Goal: Task Accomplishment & Management: Use online tool/utility

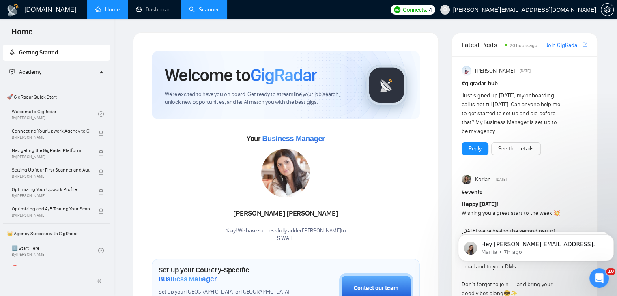
click at [207, 6] on link "Scanner" at bounding box center [204, 9] width 30 height 7
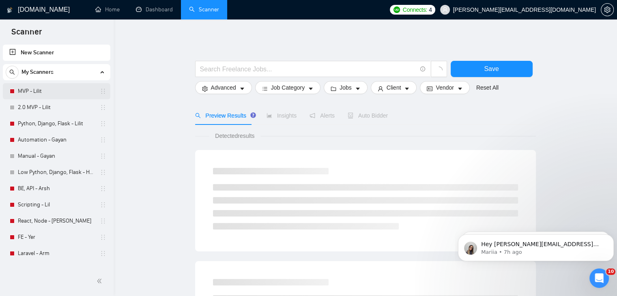
click at [57, 89] on link "MVP - Lilit" at bounding box center [56, 91] width 77 height 16
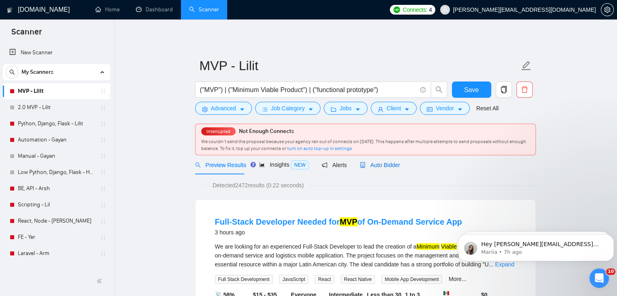
click at [375, 163] on span "Auto Bidder" at bounding box center [380, 165] width 40 height 6
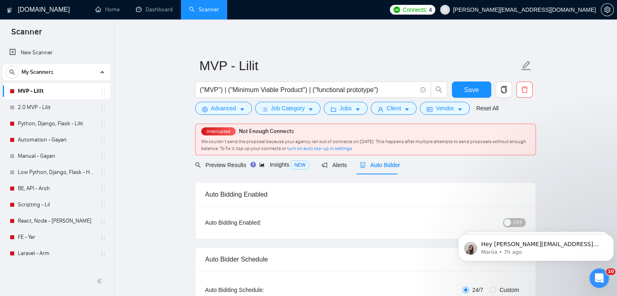
checkbox input "true"
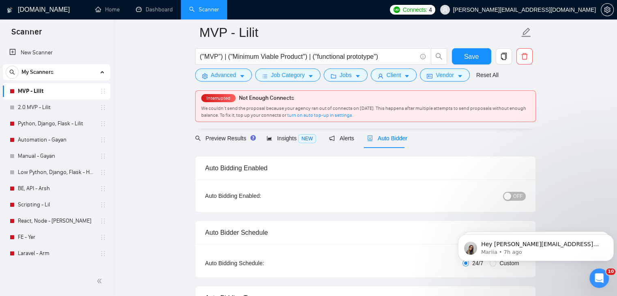
scroll to position [41, 0]
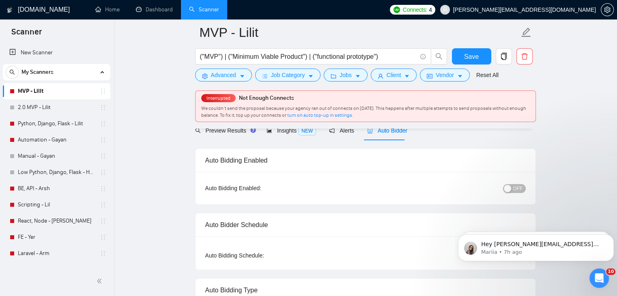
click at [511, 189] on div "button" at bounding box center [506, 188] width 7 height 7
click at [480, 55] on button "Save" at bounding box center [471, 56] width 39 height 16
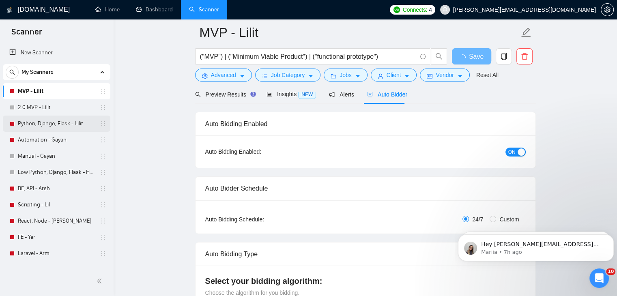
click at [58, 121] on link "Python, Django, Flask - Lilit" at bounding box center [56, 124] width 77 height 16
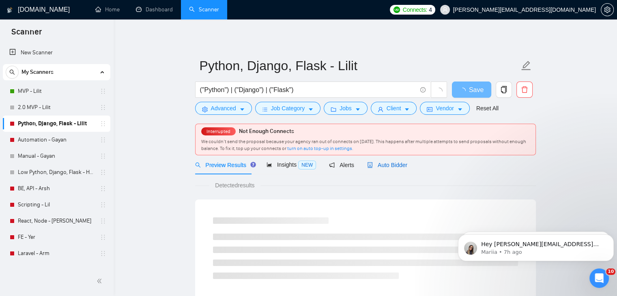
click at [394, 163] on span "Auto Bidder" at bounding box center [387, 165] width 40 height 6
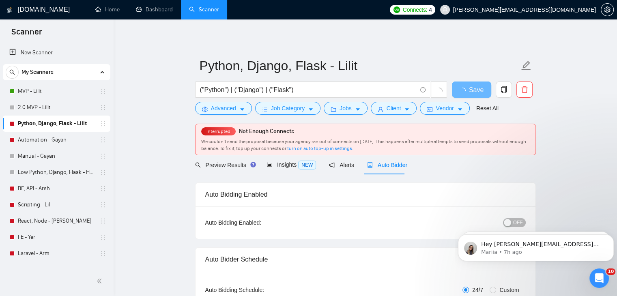
checkbox input "true"
click at [509, 221] on body "Hey [PERSON_NAME][EMAIL_ADDRESS][DOMAIN_NAME], Looks like your Upwork agency S.…" at bounding box center [536, 246] width 156 height 50
click at [609, 236] on icon "Dismiss notification" at bounding box center [611, 236] width 4 height 4
click at [611, 237] on icon "Dismiss notification" at bounding box center [610, 236] width 3 height 3
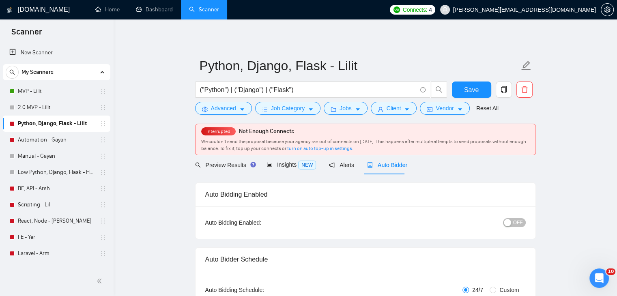
click at [520, 221] on span "OFF" at bounding box center [518, 222] width 10 height 9
click at [467, 89] on span "Save" at bounding box center [471, 90] width 15 height 10
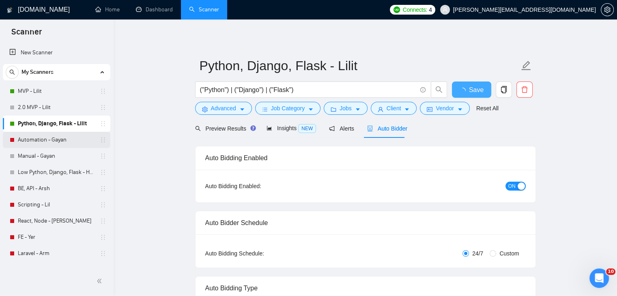
checkbox input "true"
click at [84, 140] on link "Automation - Gayan" at bounding box center [56, 140] width 77 height 16
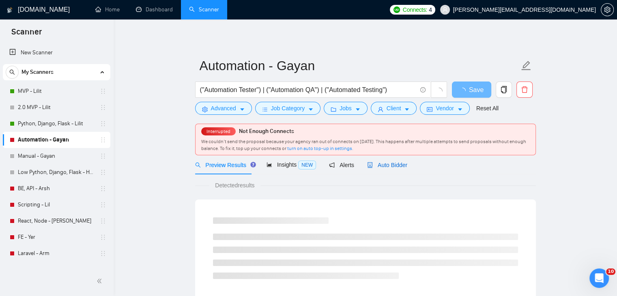
click at [386, 162] on span "Auto Bidder" at bounding box center [387, 165] width 40 height 6
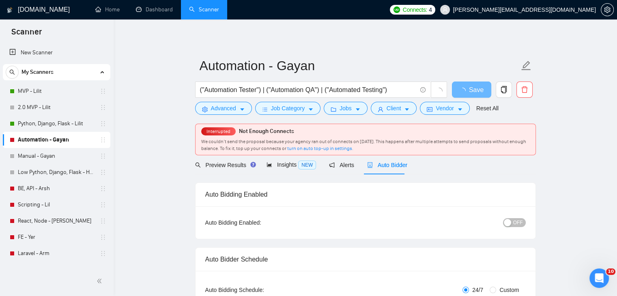
checkbox input "true"
click at [505, 221] on div "button" at bounding box center [506, 222] width 7 height 7
click at [469, 85] on span "Save" at bounding box center [471, 90] width 15 height 10
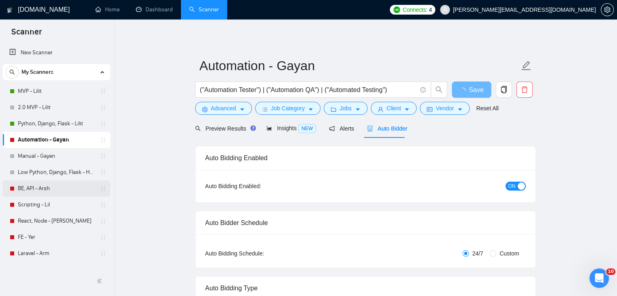
click at [79, 182] on link "BE, API - Arsh" at bounding box center [56, 188] width 77 height 16
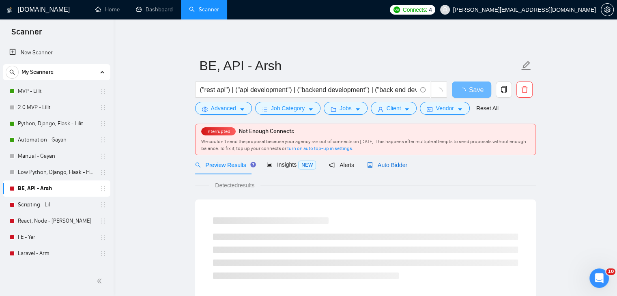
click at [391, 164] on span "Auto Bidder" at bounding box center [387, 165] width 40 height 6
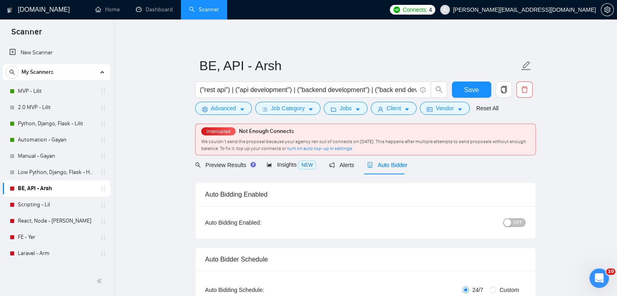
click at [508, 223] on div "button" at bounding box center [506, 222] width 7 height 7
click at [475, 88] on span "Save" at bounding box center [471, 90] width 15 height 10
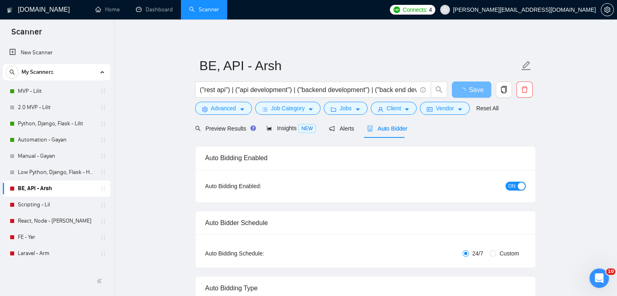
click at [427, 9] on span "Connects:" at bounding box center [415, 9] width 24 height 9
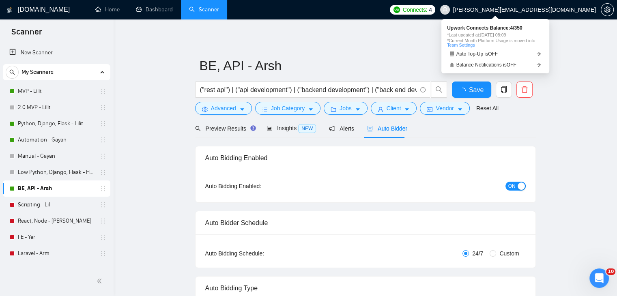
checkbox input "true"
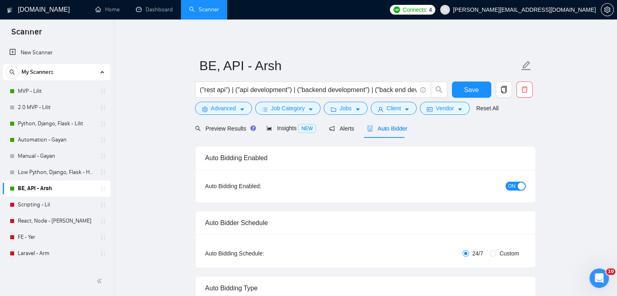
click at [62, 206] on link "Scripting - Lil" at bounding box center [56, 205] width 77 height 16
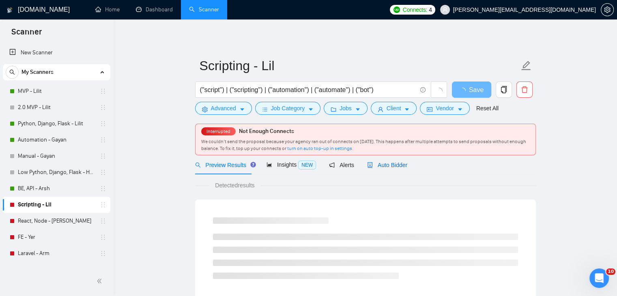
click at [387, 167] on span "Auto Bidder" at bounding box center [387, 165] width 40 height 6
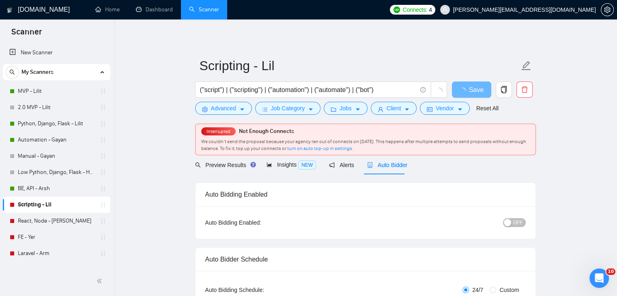
checkbox input "true"
click at [508, 223] on div "button" at bounding box center [506, 222] width 7 height 7
click at [478, 92] on button "Save" at bounding box center [471, 89] width 39 height 16
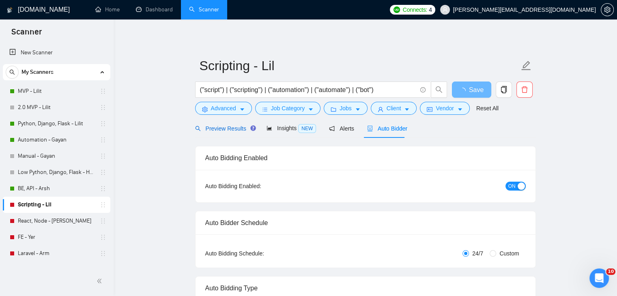
click at [219, 127] on span "Preview Results" at bounding box center [224, 128] width 58 height 6
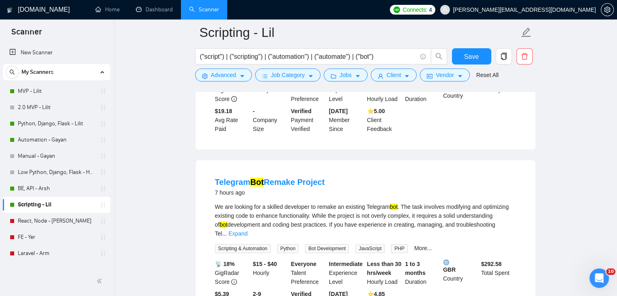
scroll to position [203, 0]
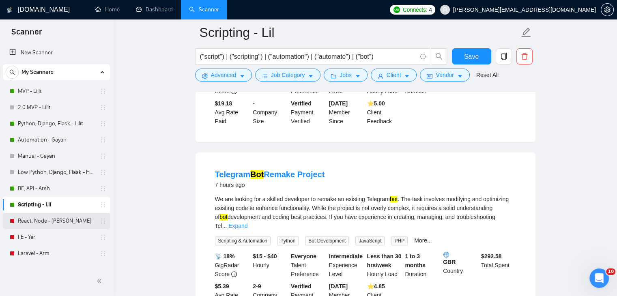
click at [58, 216] on link "React, Node - [PERSON_NAME]" at bounding box center [56, 221] width 77 height 16
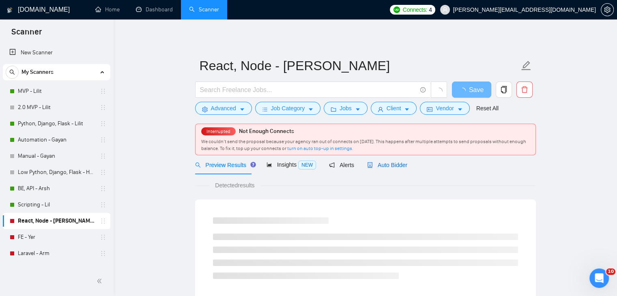
click at [401, 163] on span "Auto Bidder" at bounding box center [387, 165] width 40 height 6
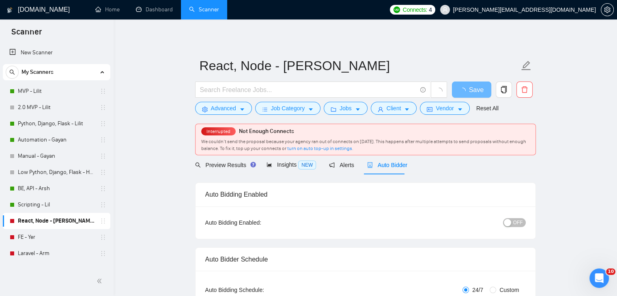
checkbox input "true"
click at [508, 224] on div "button" at bounding box center [506, 222] width 7 height 7
click at [472, 90] on span "Save" at bounding box center [471, 90] width 15 height 10
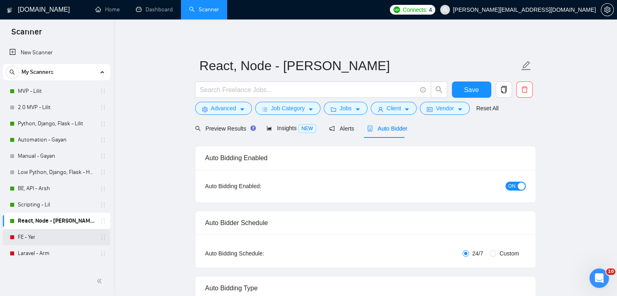
click at [56, 236] on link "FE - Yer" at bounding box center [56, 237] width 77 height 16
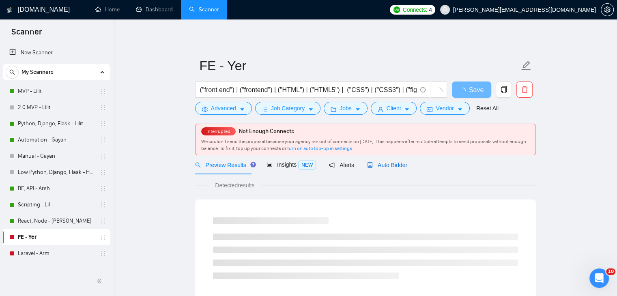
click at [387, 164] on span "Auto Bidder" at bounding box center [387, 165] width 40 height 6
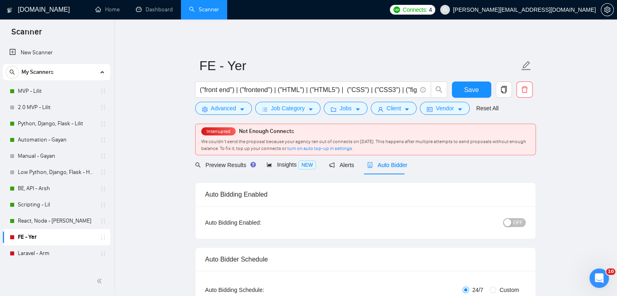
click at [508, 221] on div "button" at bounding box center [506, 222] width 7 height 7
click at [464, 86] on span "Save" at bounding box center [471, 90] width 15 height 10
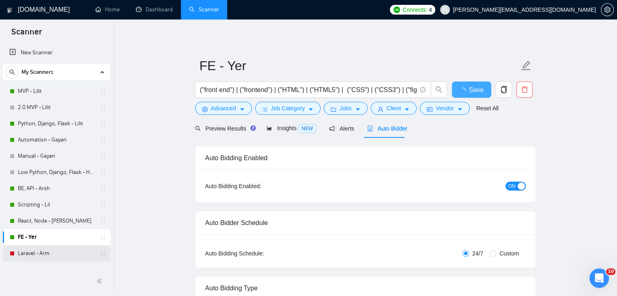
checkbox input "true"
click at [60, 251] on link "Laravel - Arm" at bounding box center [56, 253] width 77 height 16
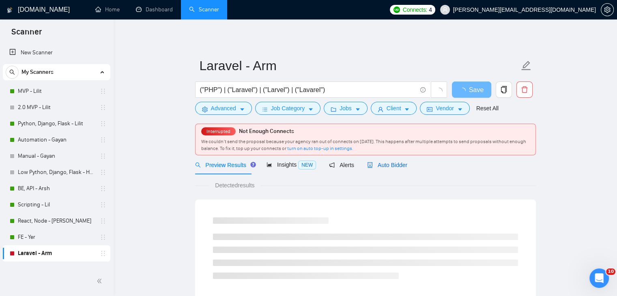
click at [398, 163] on span "Auto Bidder" at bounding box center [387, 165] width 40 height 6
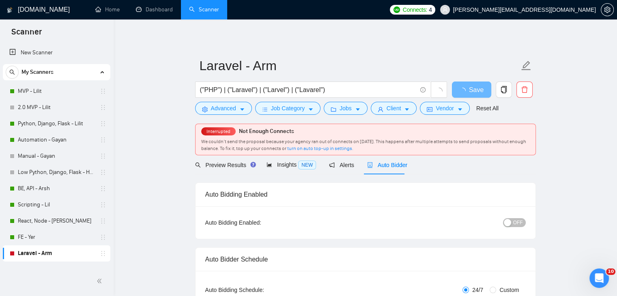
checkbox input "true"
click at [512, 220] on button "OFF" at bounding box center [514, 222] width 23 height 9
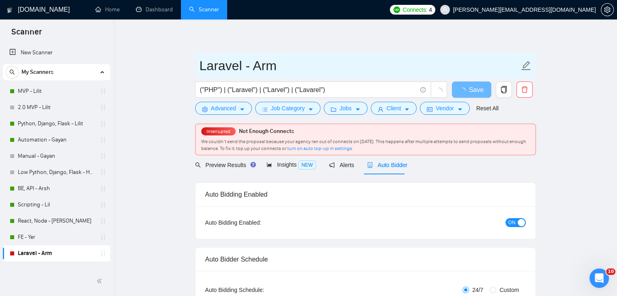
click at [472, 57] on input "Laravel - Arm" at bounding box center [358, 66] width 319 height 20
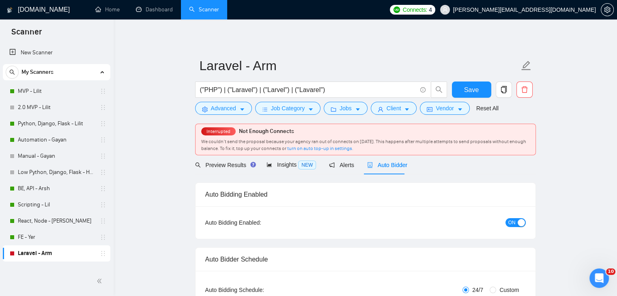
click at [484, 84] on button "Save" at bounding box center [471, 89] width 39 height 16
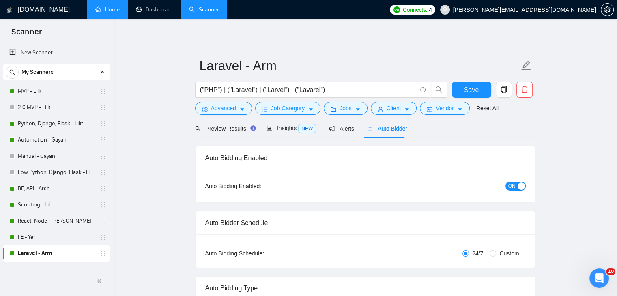
click at [105, 7] on link "Home" at bounding box center [107, 9] width 24 height 7
